Goal: Check status

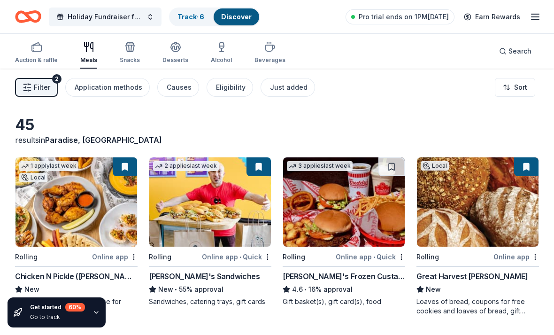
click at [193, 20] on link "Track · 6" at bounding box center [191, 17] width 27 height 8
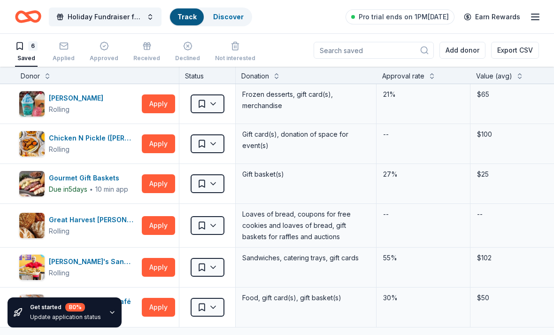
click at [190, 16] on link "Track" at bounding box center [187, 17] width 19 height 8
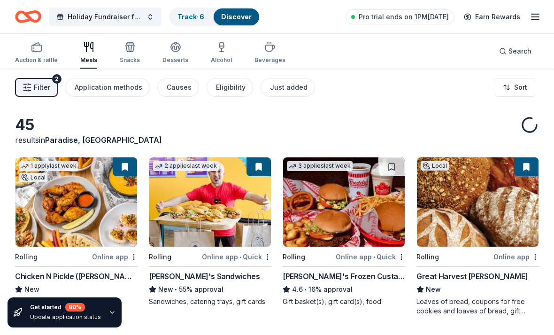
click at [192, 19] on link "Track · 6" at bounding box center [191, 17] width 27 height 8
click at [108, 313] on icon "button" at bounding box center [112, 313] width 8 height 8
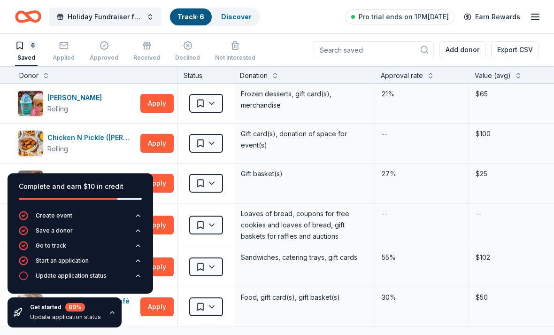
scroll to position [0, 1]
click at [97, 58] on div "Approved" at bounding box center [104, 58] width 29 height 8
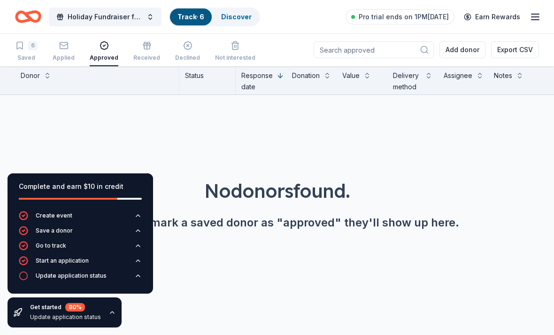
click at [142, 59] on div "Received" at bounding box center [146, 58] width 27 height 8
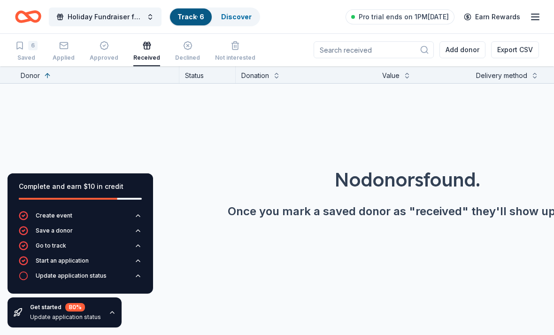
click at [183, 50] on div "Declined" at bounding box center [187, 51] width 25 height 21
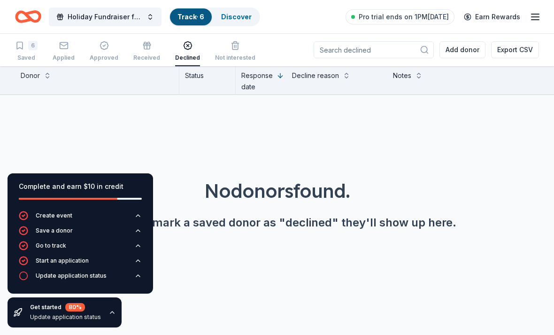
click at [234, 19] on link "Discover" at bounding box center [236, 17] width 31 height 8
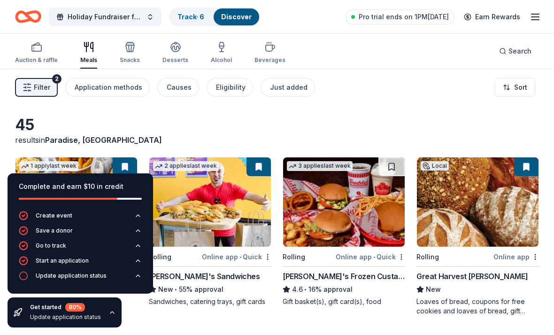
click at [109, 316] on icon "button" at bounding box center [112, 313] width 8 height 8
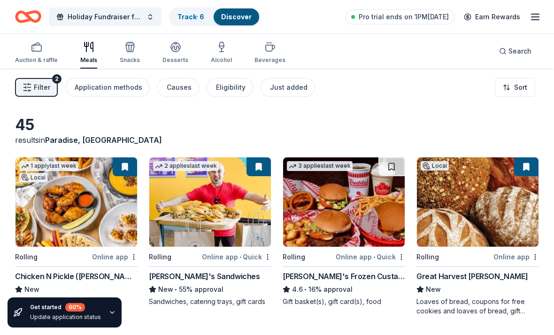
click at [23, 18] on icon "Home" at bounding box center [28, 17] width 26 height 22
